Goal: Information Seeking & Learning: Check status

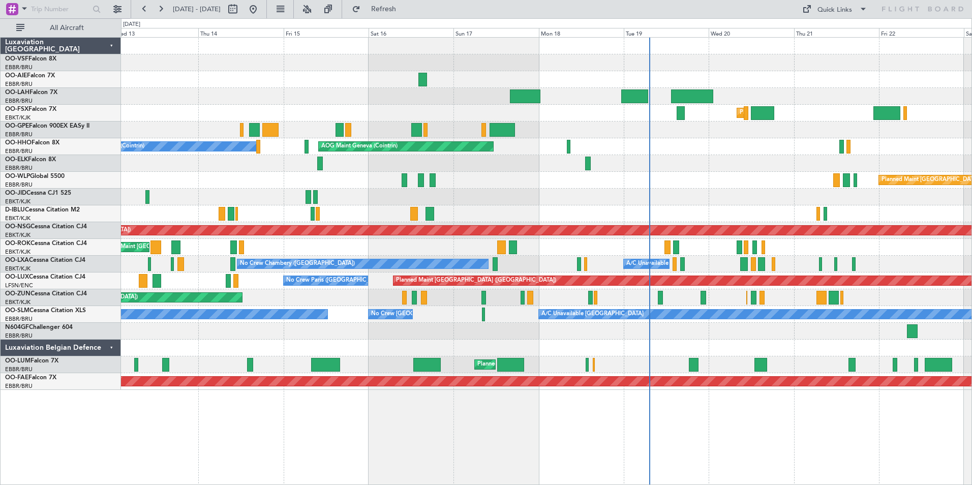
click at [380, 86] on div at bounding box center [546, 79] width 851 height 17
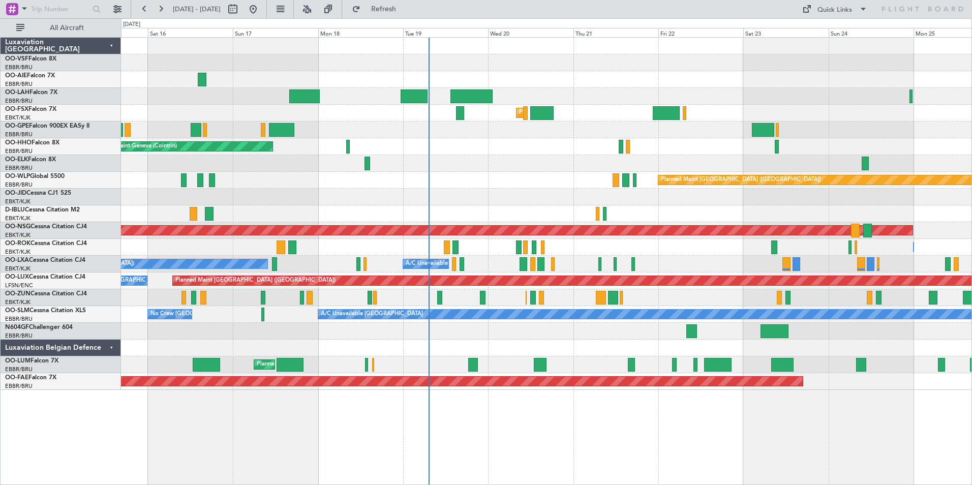
click at [366, 89] on div "Planned Maint Kortrijk-[GEOGRAPHIC_DATA] No Crew [GEOGRAPHIC_DATA] (Brussels Na…" at bounding box center [546, 214] width 851 height 352
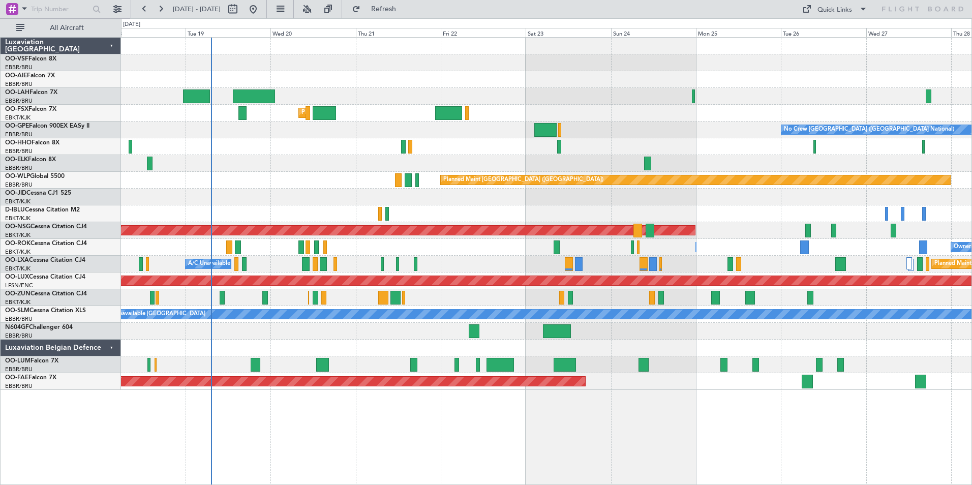
click at [623, 82] on div at bounding box center [546, 79] width 851 height 17
click at [657, 79] on div at bounding box center [546, 79] width 851 height 17
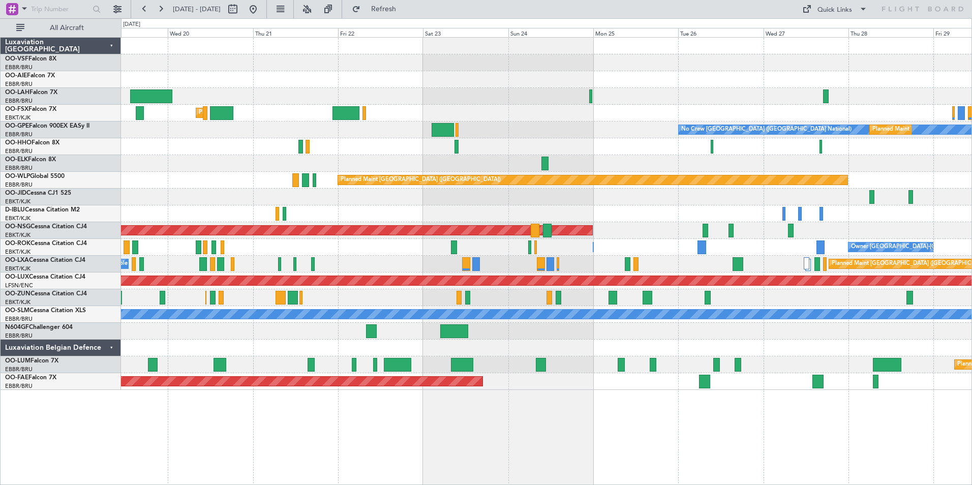
click at [655, 79] on div at bounding box center [546, 79] width 851 height 17
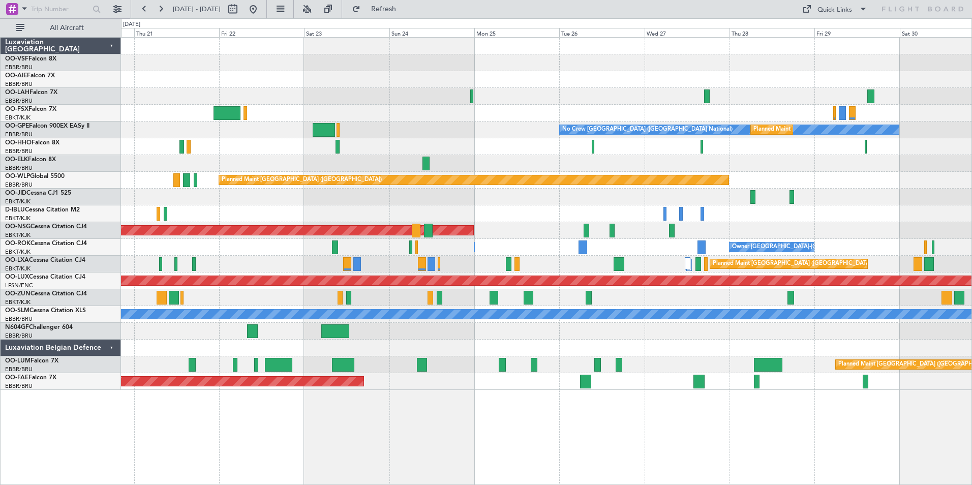
click at [691, 84] on div at bounding box center [546, 79] width 851 height 17
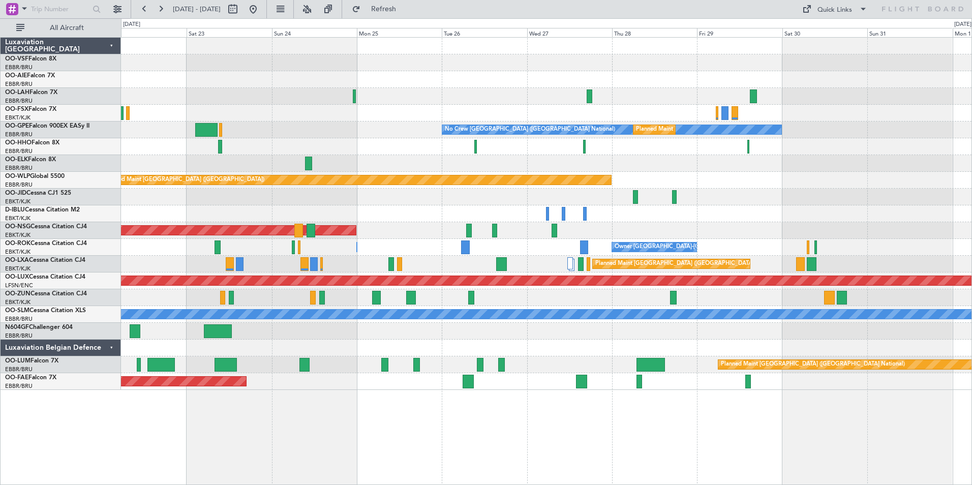
click at [659, 75] on div at bounding box center [546, 79] width 851 height 17
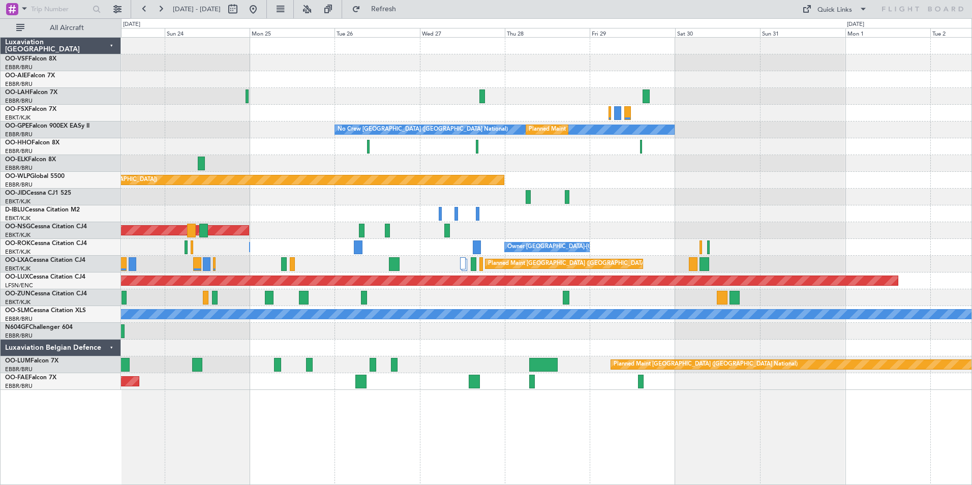
click at [621, 67] on div "No Crew [GEOGRAPHIC_DATA] ([GEOGRAPHIC_DATA] National) Planned Maint [GEOGRAPHI…" at bounding box center [546, 214] width 851 height 352
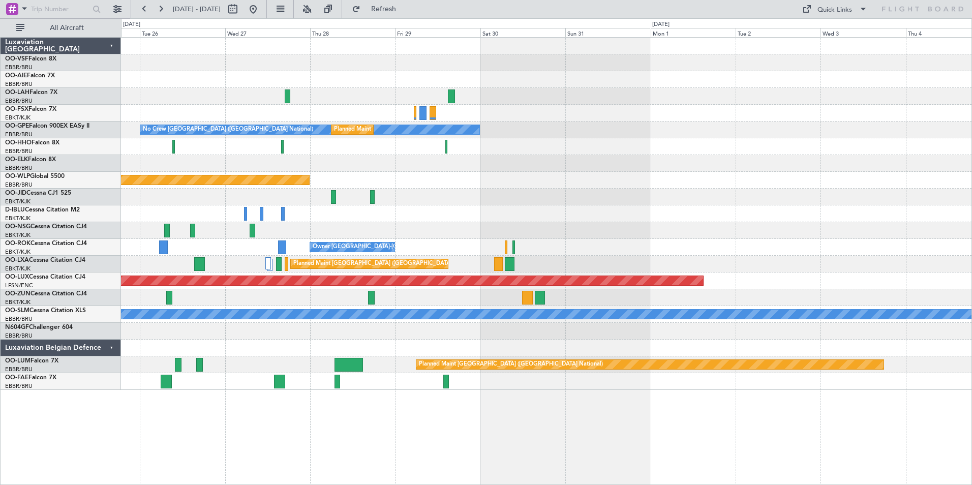
click at [617, 74] on div at bounding box center [546, 79] width 851 height 17
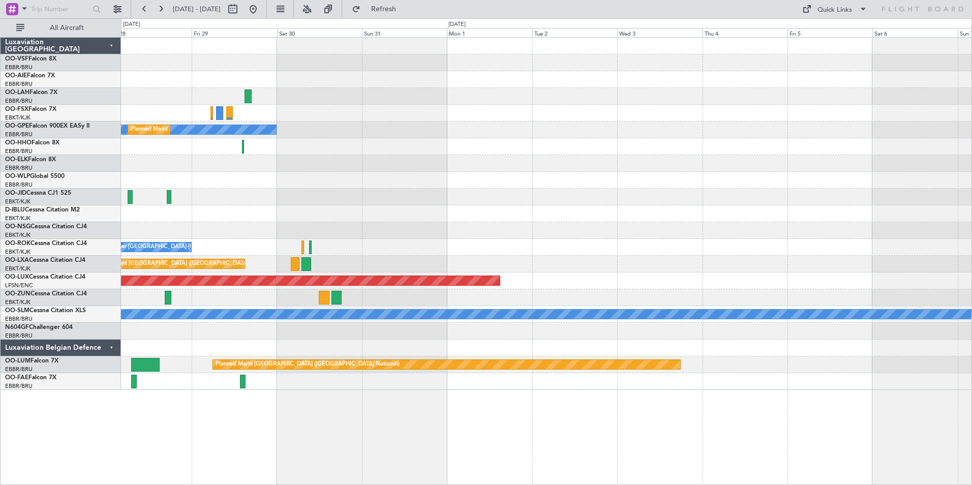
click at [592, 73] on div at bounding box center [546, 79] width 851 height 17
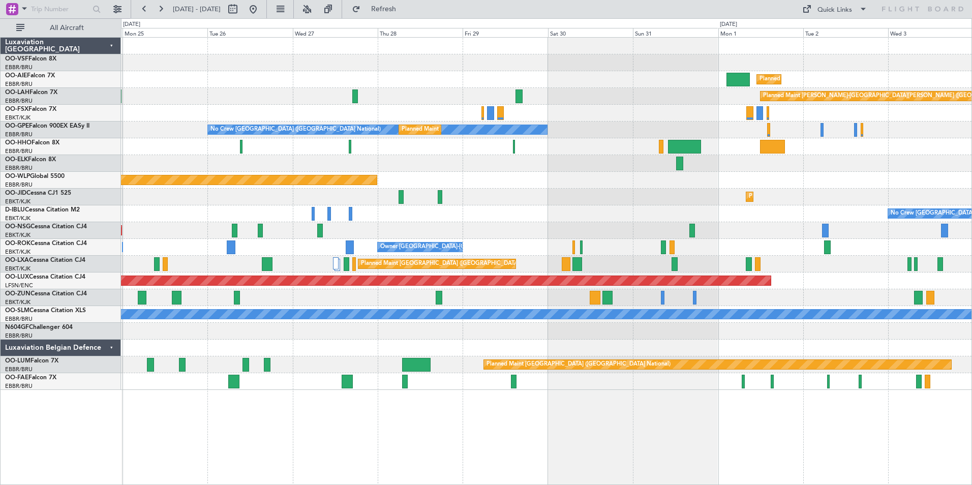
click at [897, 78] on div "Planned Maint [GEOGRAPHIC_DATA] ([GEOGRAPHIC_DATA])" at bounding box center [546, 79] width 851 height 17
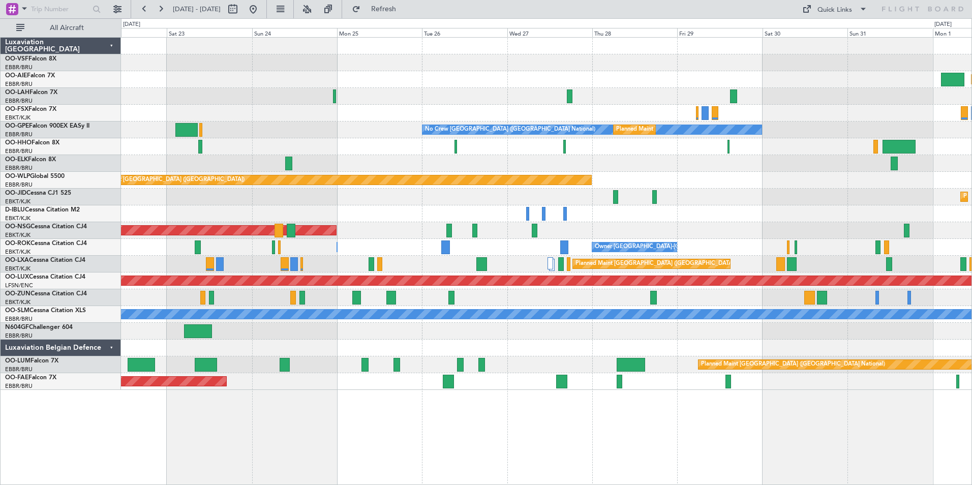
click at [668, 76] on div "Planned Maint [GEOGRAPHIC_DATA] ([GEOGRAPHIC_DATA])" at bounding box center [546, 79] width 851 height 17
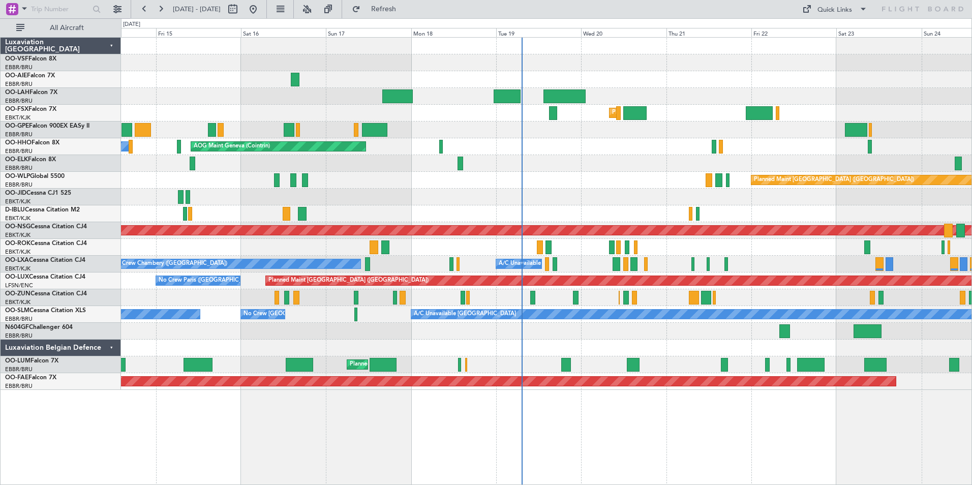
click at [343, 78] on div at bounding box center [546, 79] width 851 height 17
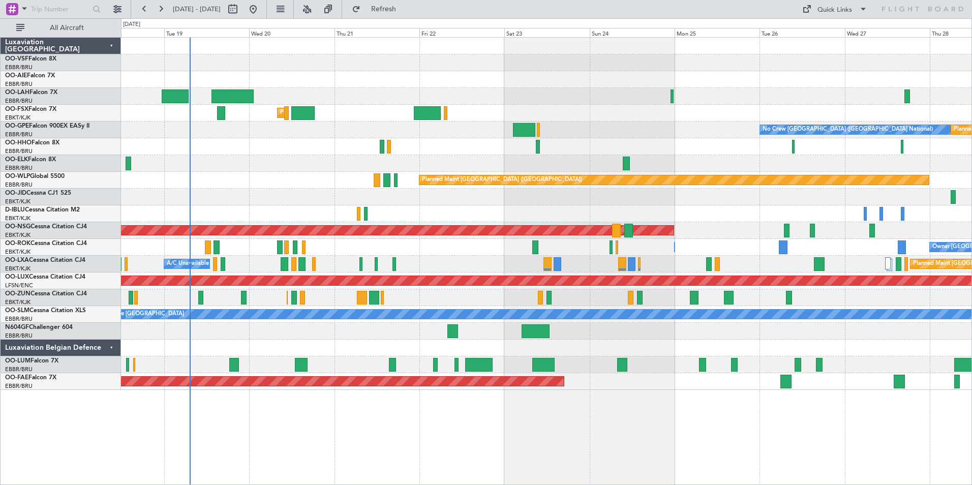
click at [336, 82] on div at bounding box center [546, 79] width 851 height 17
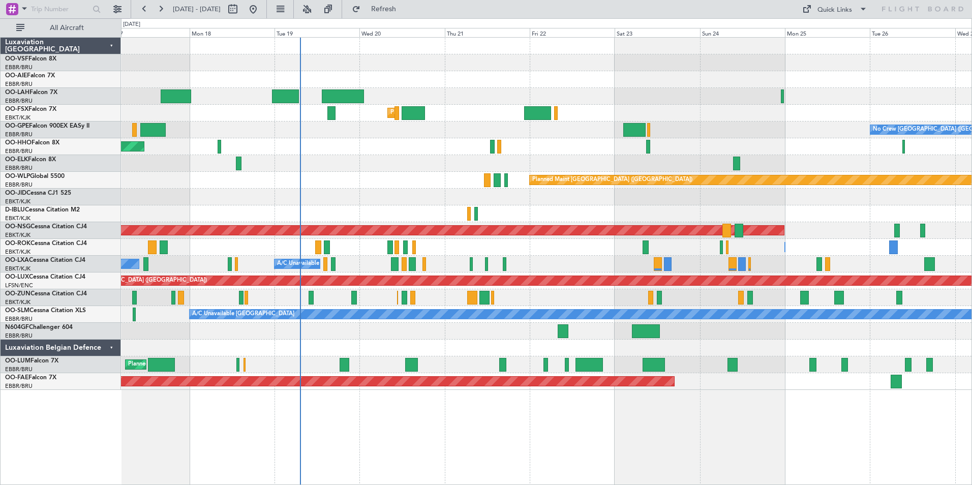
click at [822, 77] on div at bounding box center [546, 79] width 851 height 17
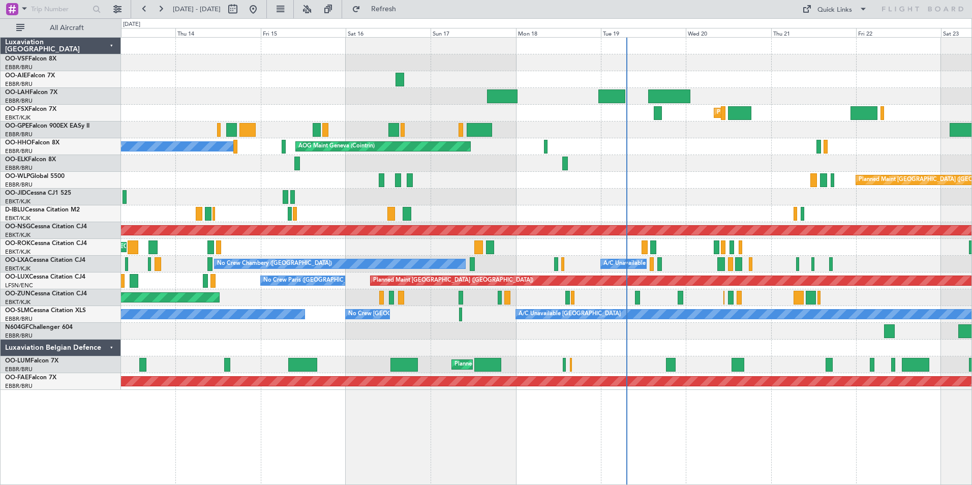
click at [579, 77] on div at bounding box center [546, 79] width 851 height 17
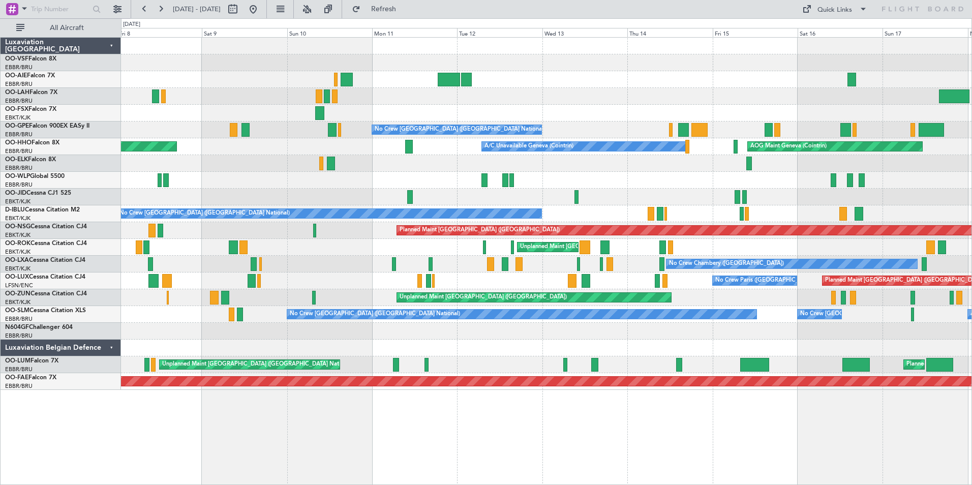
click at [901, 74] on div at bounding box center [546, 79] width 851 height 17
click at [434, 79] on div at bounding box center [546, 79] width 851 height 17
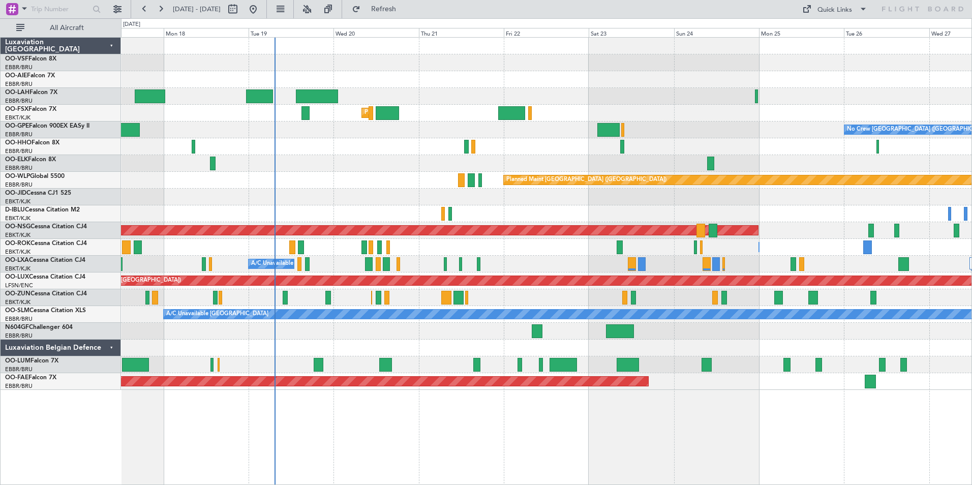
click at [326, 354] on div at bounding box center [546, 348] width 851 height 17
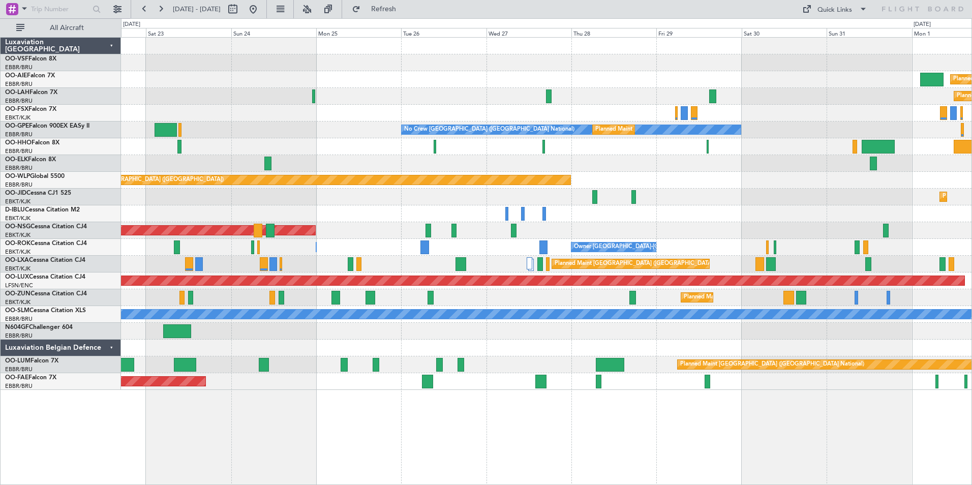
click at [253, 194] on div "Planned Maint Kortrijk-[GEOGRAPHIC_DATA]" at bounding box center [546, 197] width 851 height 17
click at [142, 7] on button at bounding box center [144, 9] width 16 height 16
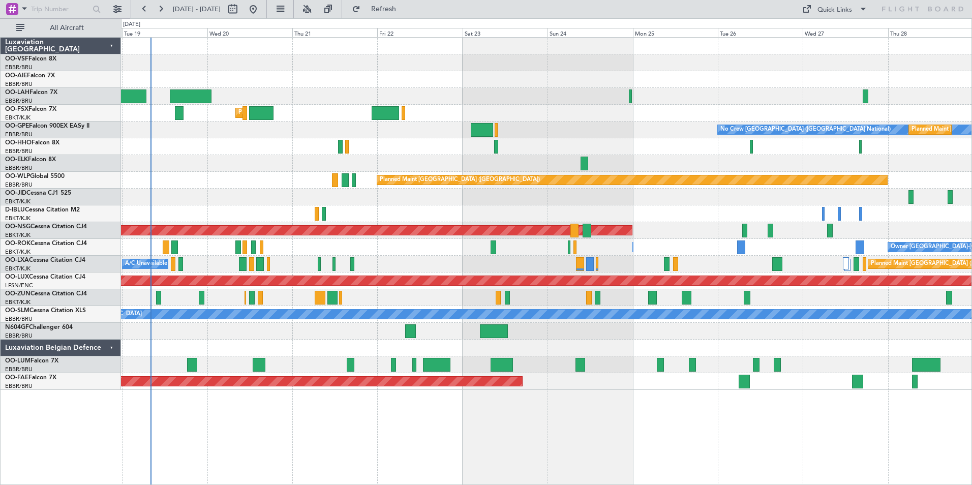
click at [292, 152] on div "AOG Maint Geneva (Cointrin)" at bounding box center [546, 146] width 851 height 17
click at [316, 345] on div at bounding box center [546, 348] width 851 height 17
click at [787, 425] on div "Planned Maint Kortrijk-[GEOGRAPHIC_DATA] No Crew [GEOGRAPHIC_DATA] (Brussels Na…" at bounding box center [546, 261] width 851 height 448
click at [29, 259] on link "OO-LXA Cessna Citation CJ4" at bounding box center [45, 260] width 80 height 6
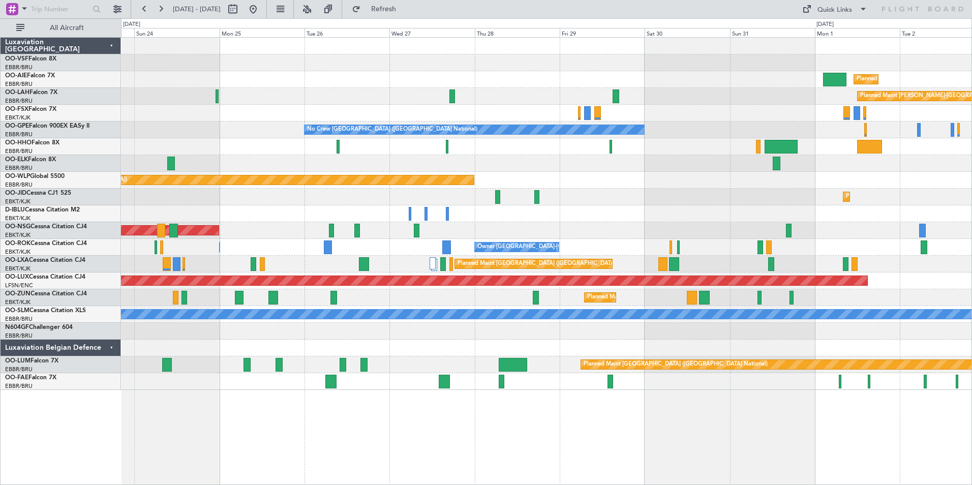
click at [461, 347] on div at bounding box center [546, 348] width 851 height 17
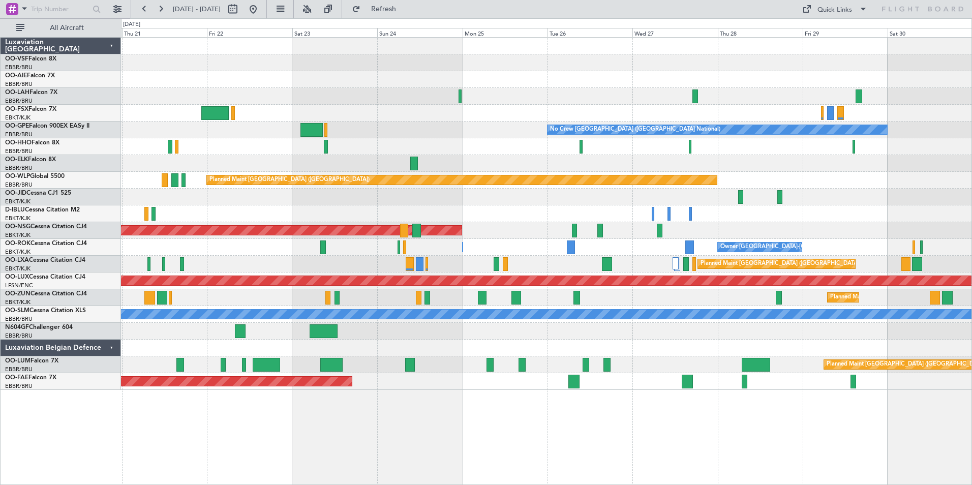
click at [445, 263] on div "Planned Maint [GEOGRAPHIC_DATA] ([GEOGRAPHIC_DATA] National) A/C Unavailable [G…" at bounding box center [546, 264] width 851 height 17
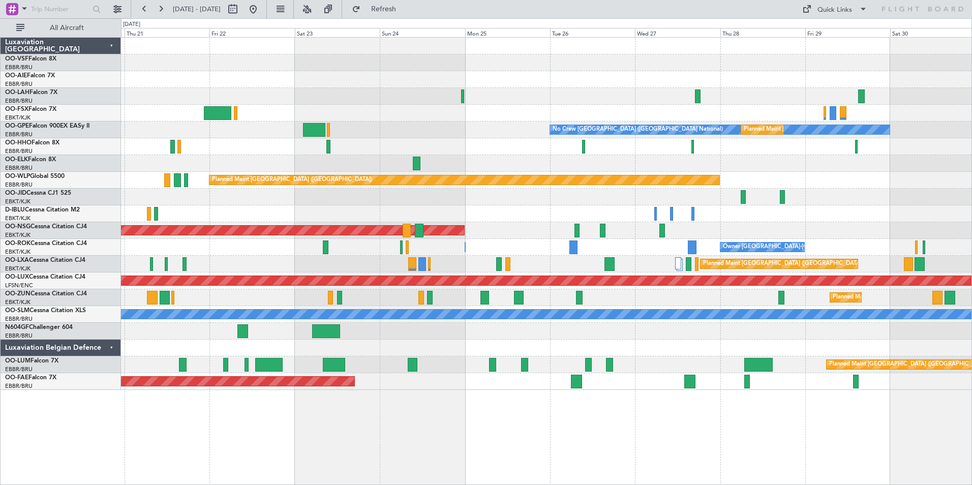
click at [266, 261] on div "Planned Maint [GEOGRAPHIC_DATA] ([GEOGRAPHIC_DATA] National) A/C Unavailable [G…" at bounding box center [546, 264] width 851 height 17
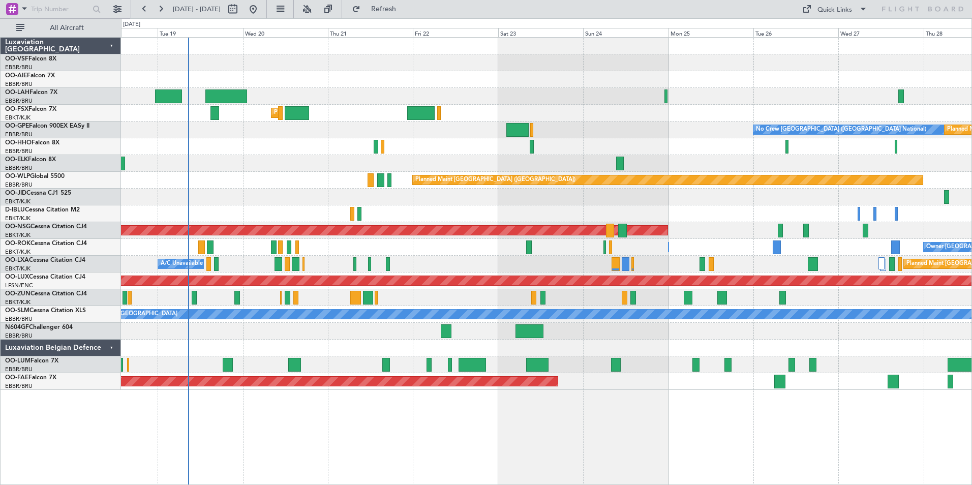
click at [433, 266] on div "Planned Maint [GEOGRAPHIC_DATA] ([GEOGRAPHIC_DATA] National) A/C Unavailable [G…" at bounding box center [546, 264] width 851 height 17
click at [252, 333] on div at bounding box center [546, 331] width 851 height 17
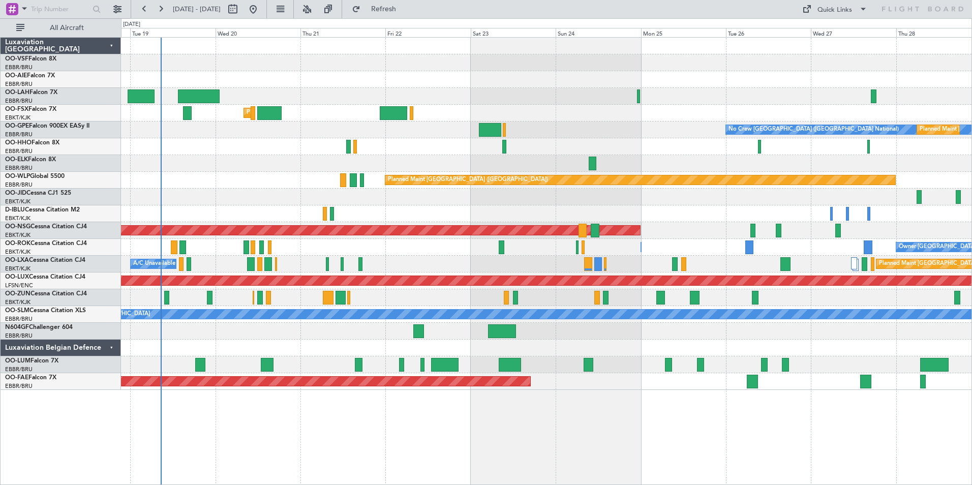
click at [464, 296] on div "Planned Maint Kortrijk-[GEOGRAPHIC_DATA]" at bounding box center [546, 297] width 851 height 17
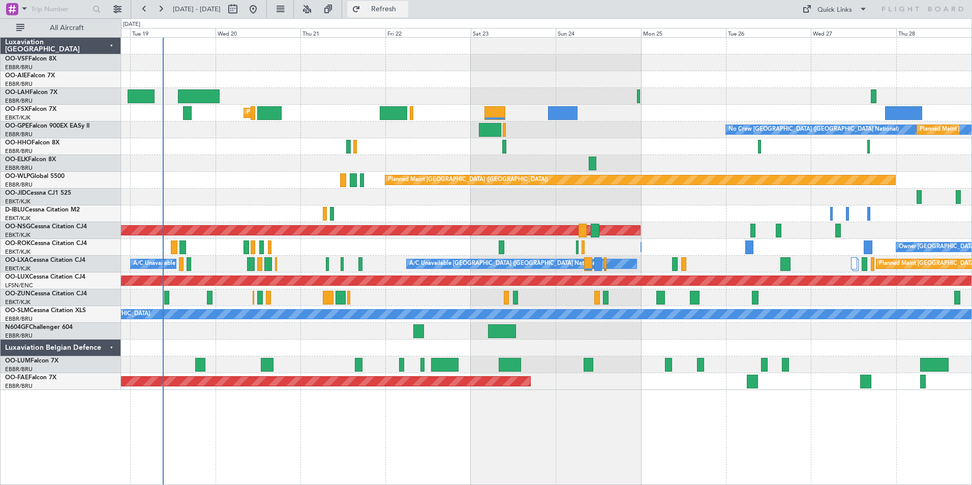
click at [405, 9] on span "Refresh" at bounding box center [384, 9] width 43 height 7
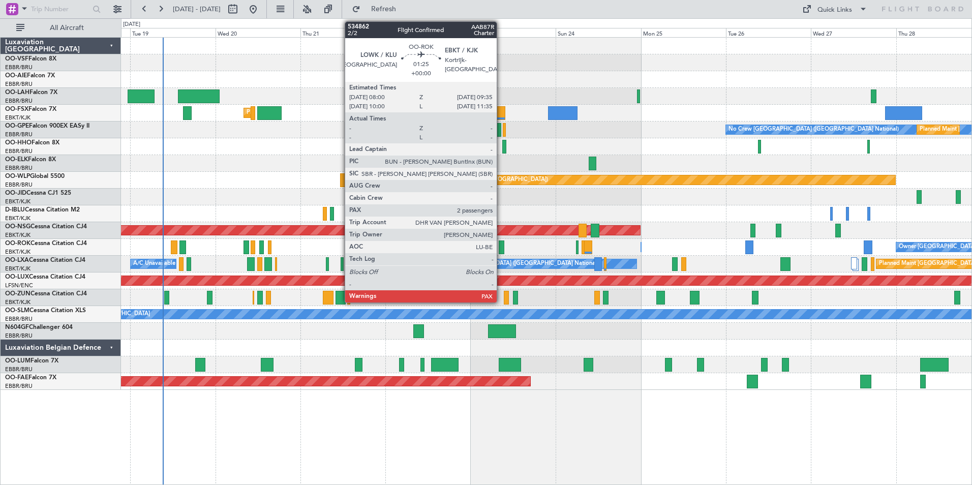
click at [501, 247] on div at bounding box center [502, 248] width 6 height 14
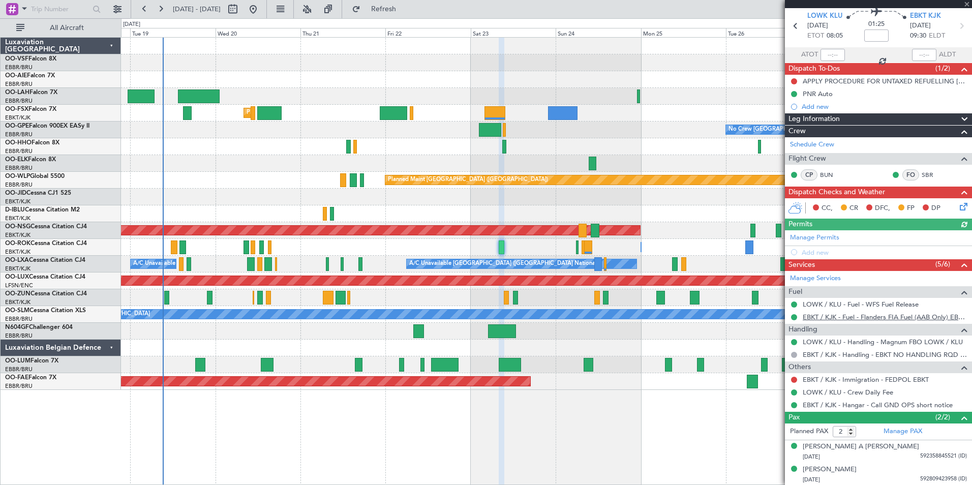
scroll to position [37, 0]
click at [969, 5] on span at bounding box center [967, 4] width 10 height 9
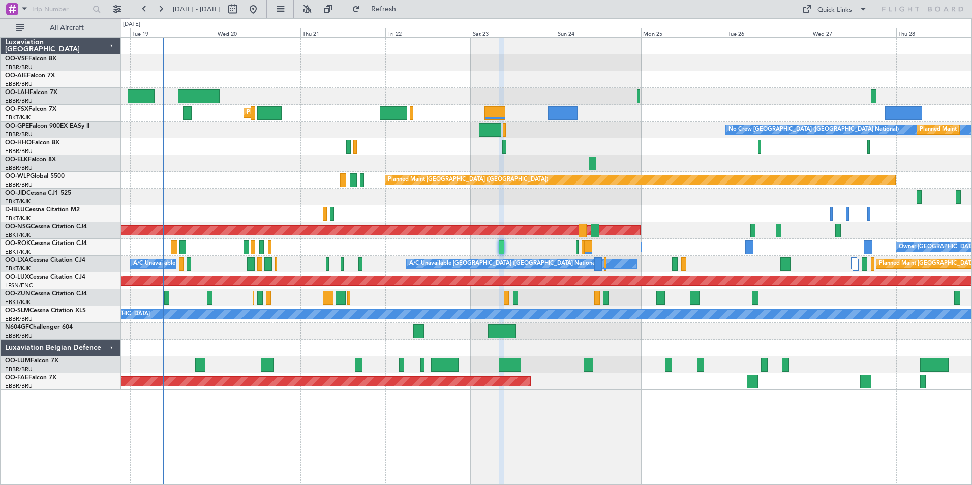
type input "0"
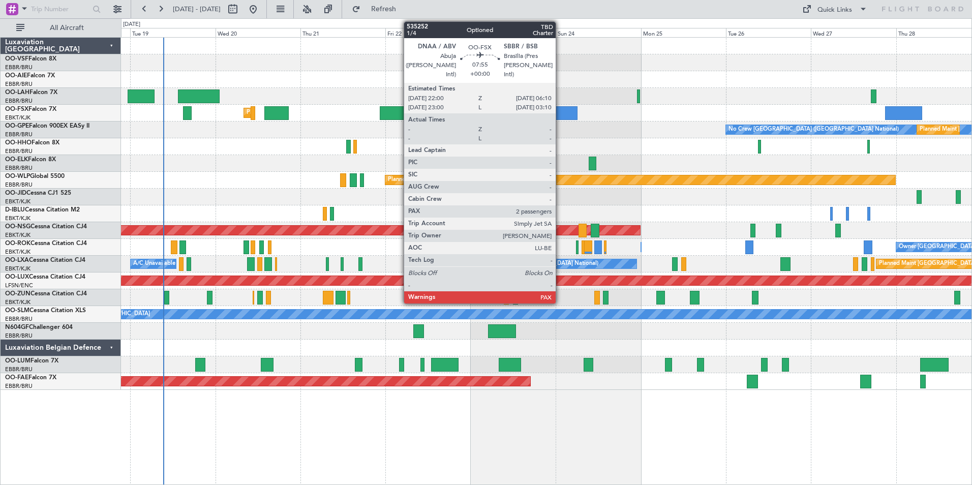
click at [560, 108] on div at bounding box center [562, 113] width 29 height 14
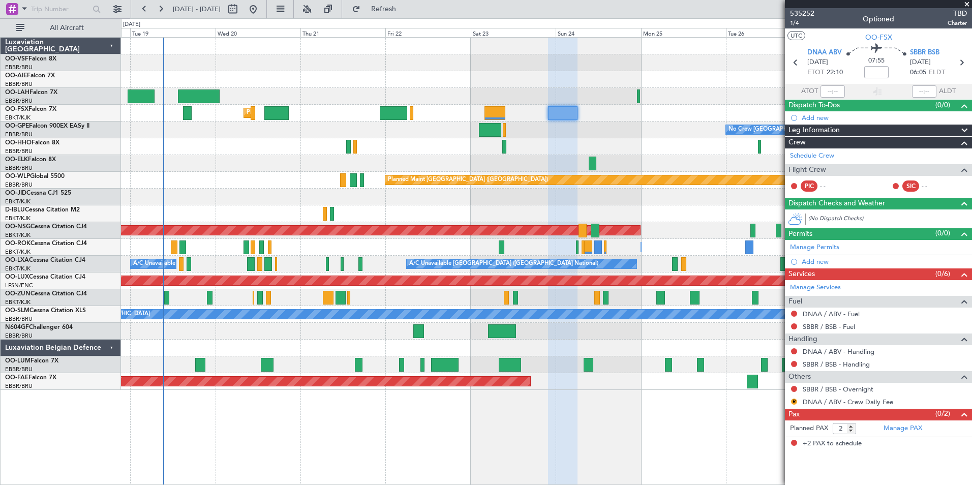
click at [967, 2] on span at bounding box center [967, 4] width 10 height 9
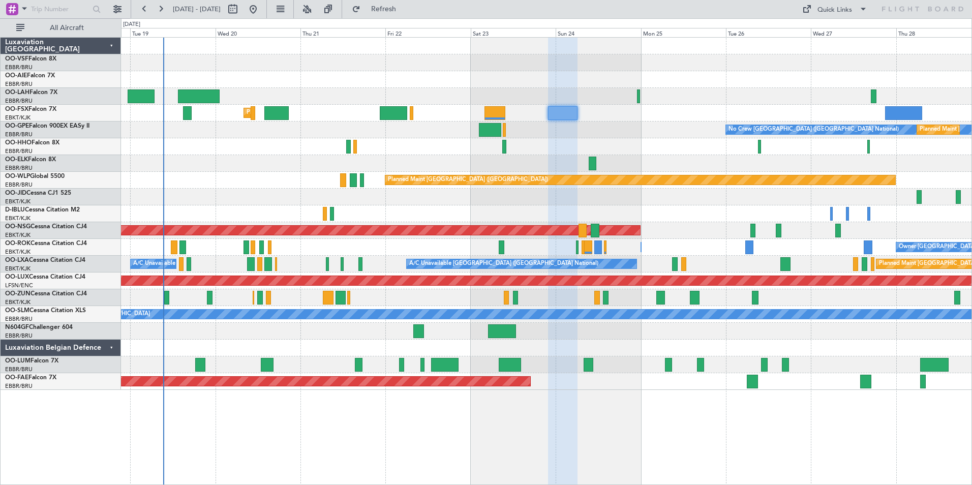
type input "0"
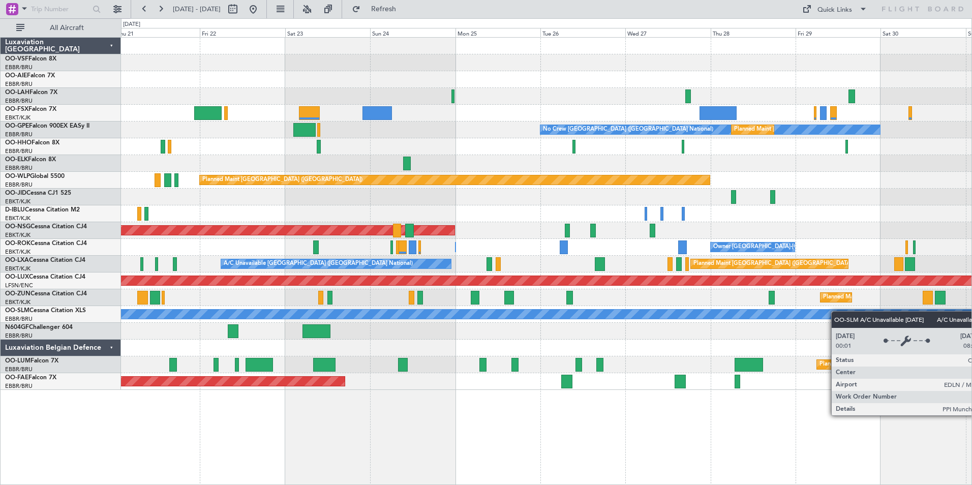
click at [756, 313] on div "Planned Maint [GEOGRAPHIC_DATA] ([GEOGRAPHIC_DATA]) Planned [GEOGRAPHIC_DATA][P…" at bounding box center [546, 214] width 851 height 352
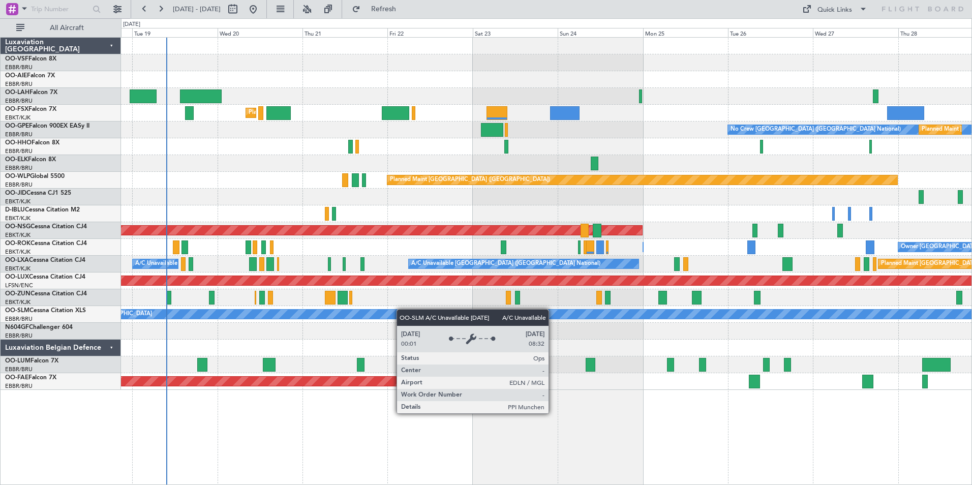
click at [402, 309] on div "Planned Maint Kortrijk-[GEOGRAPHIC_DATA] No Crew [GEOGRAPHIC_DATA] (Brussels Na…" at bounding box center [546, 214] width 851 height 352
